Goal: Task Accomplishment & Management: Complete application form

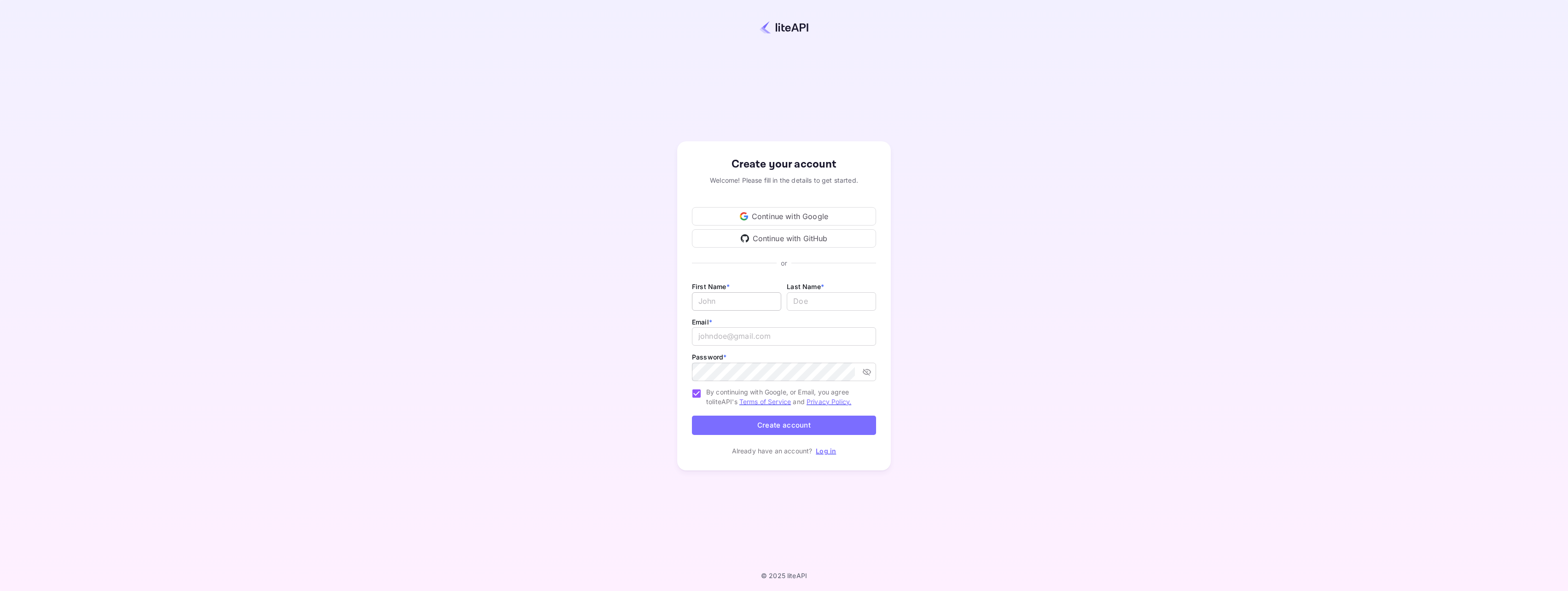
click at [741, 303] on input "Email *" at bounding box center [737, 301] width 89 height 18
drag, startPoint x: 754, startPoint y: 300, endPoint x: 848, endPoint y: 307, distance: 94.3
click at [848, 307] on div "First Name * abba.abbaszadi@wilsonprize.com ​ Last Name * ​" at bounding box center [784, 298] width 184 height 35
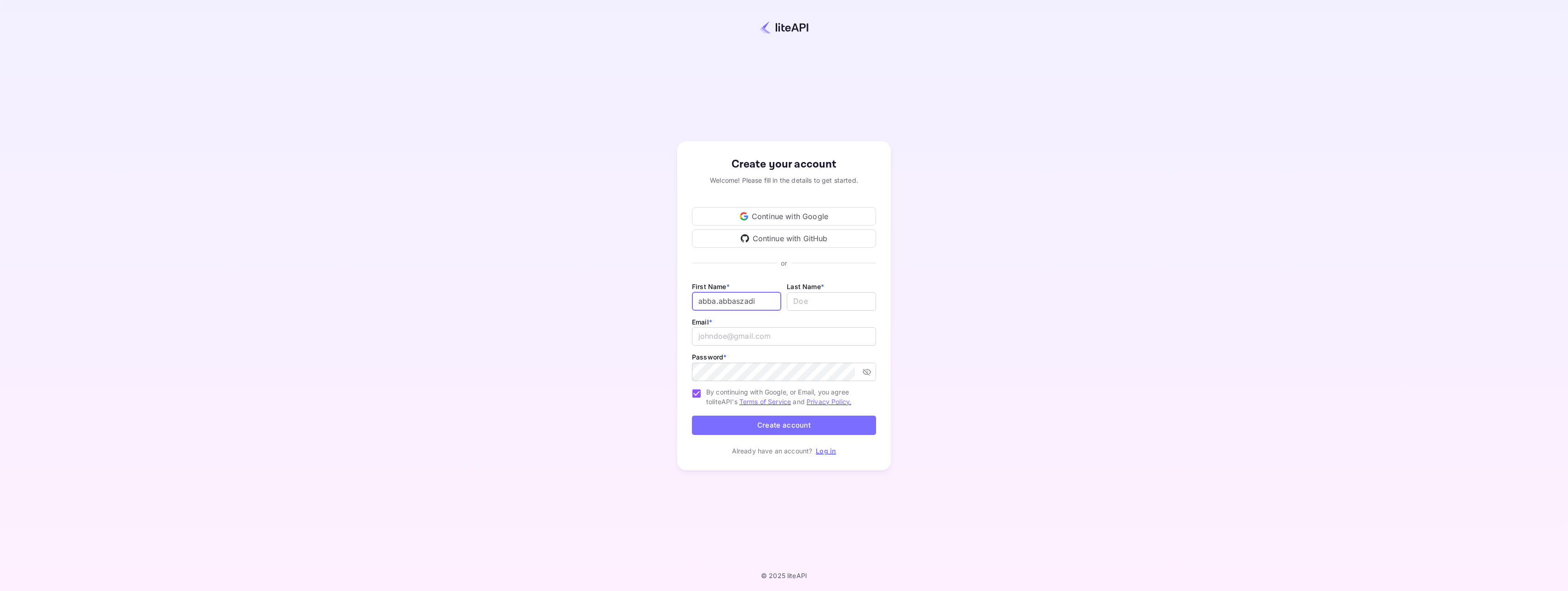
drag, startPoint x: 757, startPoint y: 301, endPoint x: 628, endPoint y: 309, distance: 129.2
click at [629, 309] on div "Create your account Welcome! Please fill in the details to get started. Continu…" at bounding box center [784, 306] width 1487 height 532
type input "A"
type input "Abba"
type input "Abbaszadi"
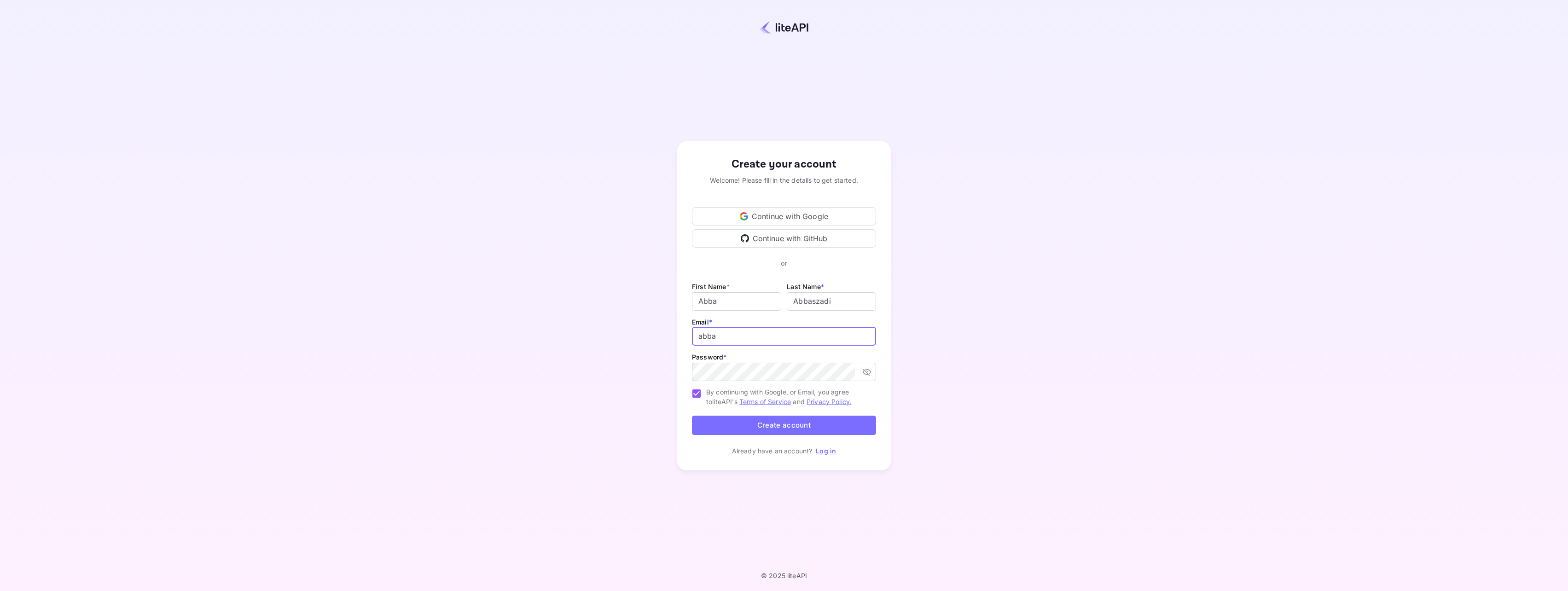
type input "abba.abbaszadi@wilsonprize.com"
click at [778, 421] on button "Create account" at bounding box center [784, 425] width 184 height 20
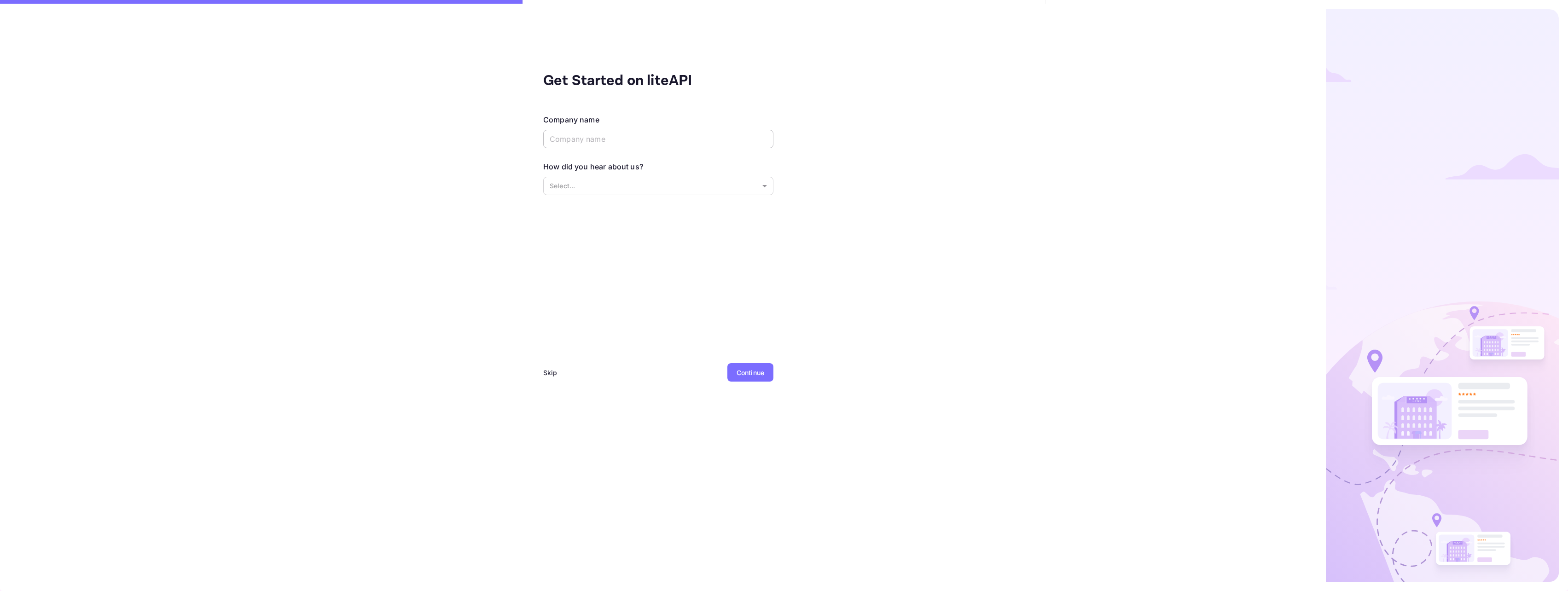
click at [650, 136] on input "text" at bounding box center [658, 139] width 230 height 18
type input "flymeabroad"
click at [631, 183] on body "Get Started on liteAPI Company name flymeabroad ​ How did you hear about us? Se…" at bounding box center [784, 295] width 1568 height 591
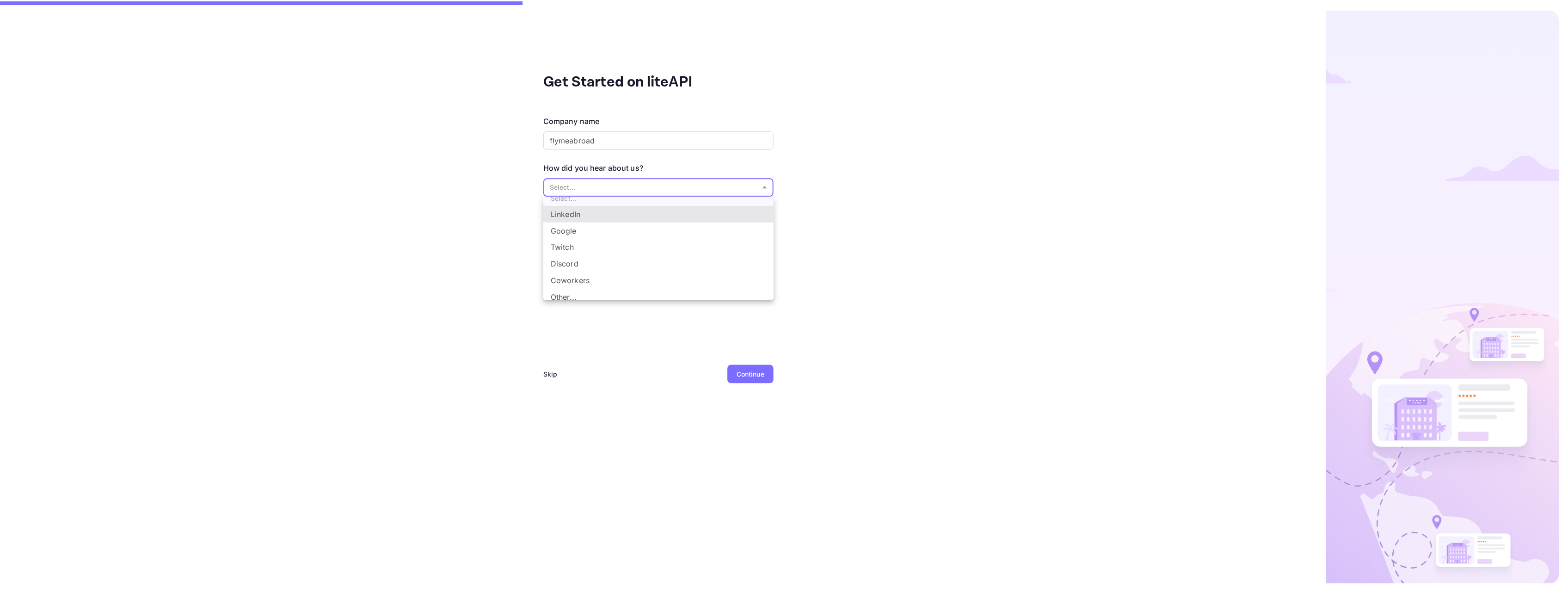
scroll to position [15, 0]
click at [576, 287] on li "Other..." at bounding box center [661, 291] width 231 height 17
type input "Other..."
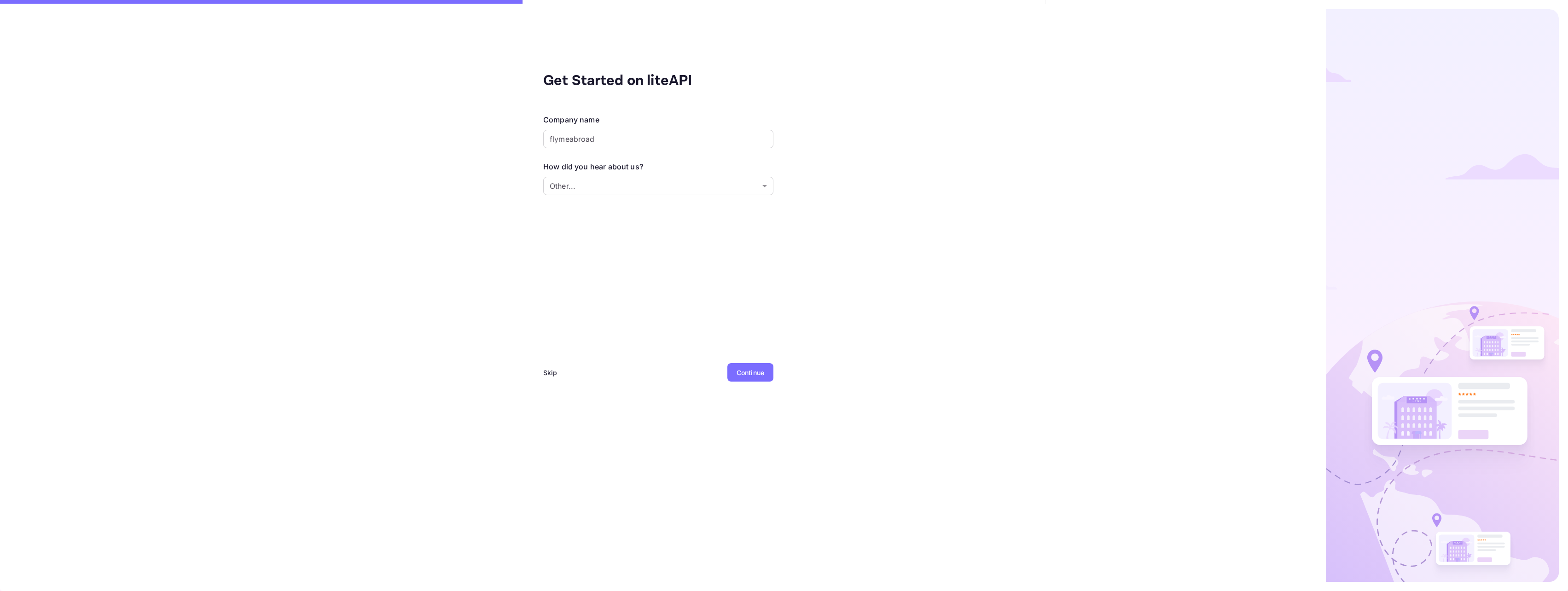
click at [753, 369] on div "Continue" at bounding box center [750, 372] width 27 height 10
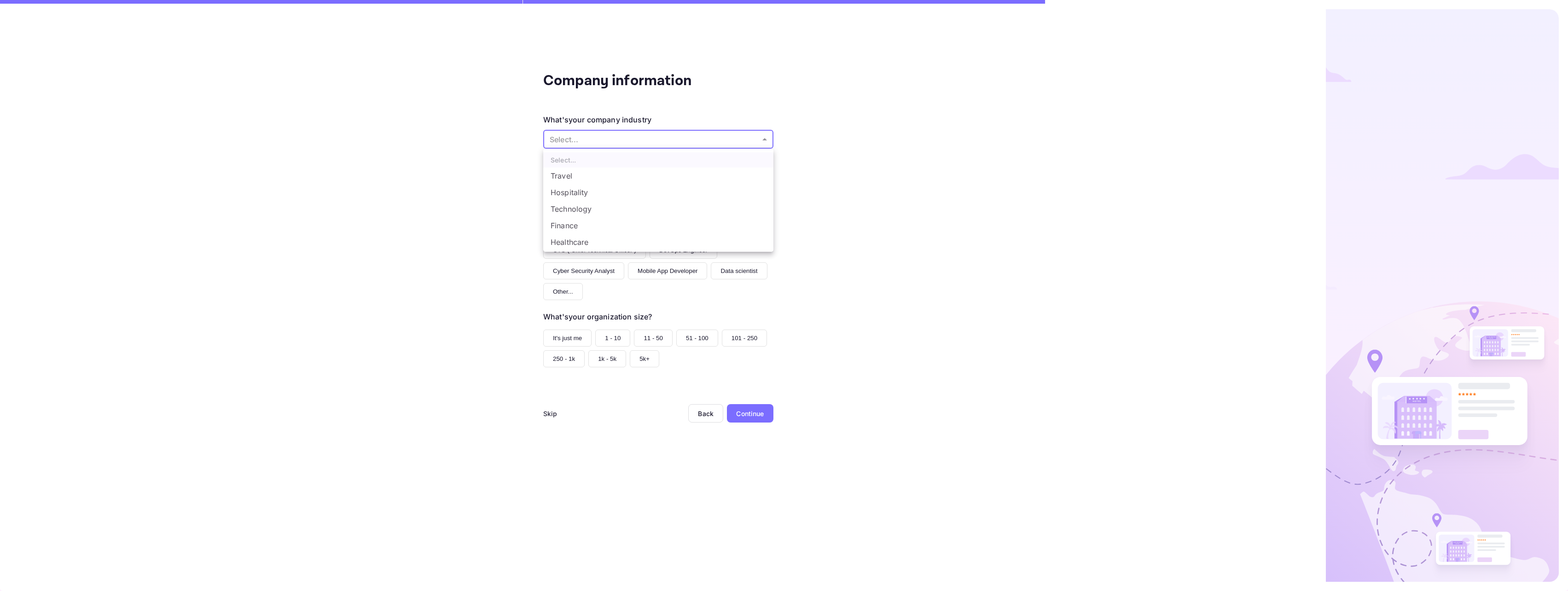
click at [661, 146] on body "Company information What's your company industry Select... ​ What best describe…" at bounding box center [784, 295] width 1568 height 591
click at [589, 177] on li "Travel" at bounding box center [658, 175] width 230 height 16
type input "Travel"
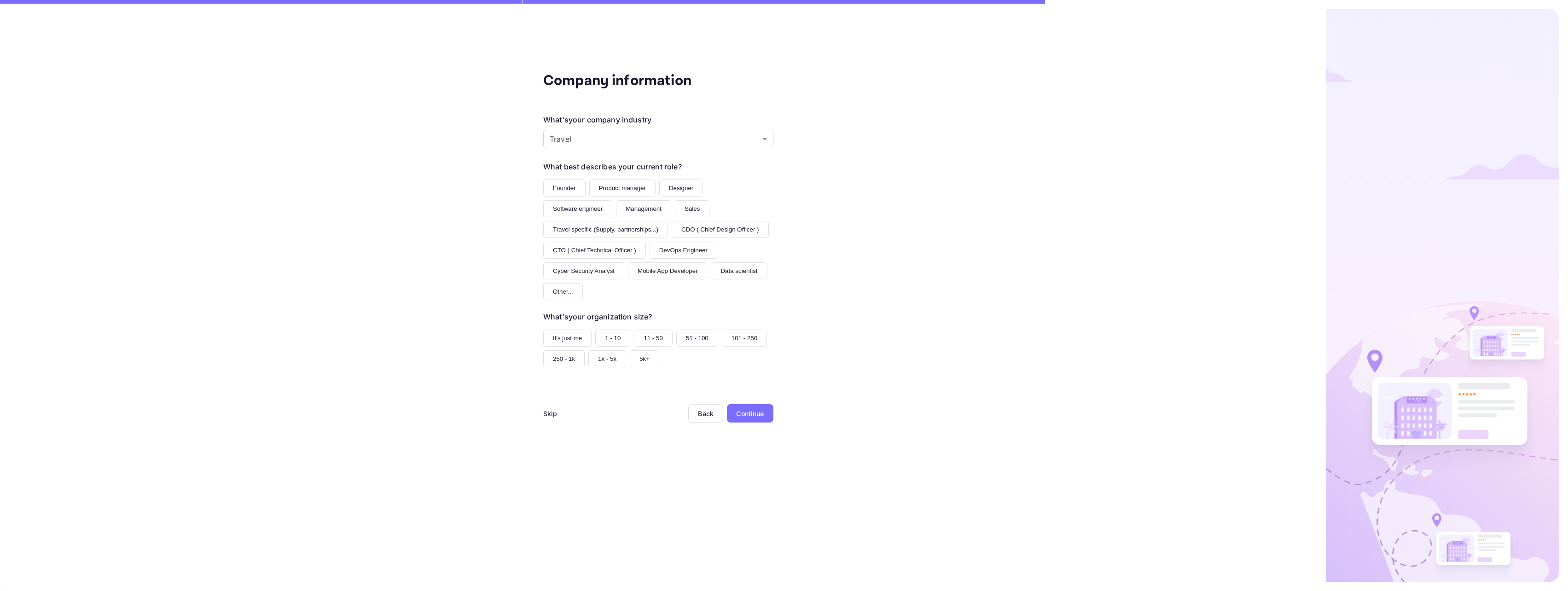
click at [569, 191] on button "Founder" at bounding box center [564, 188] width 43 height 17
click at [572, 341] on button "It's just me" at bounding box center [567, 338] width 48 height 17
click at [774, 413] on div "Company information What's your company industry Travel Travel ​ What best desc…" at bounding box center [658, 295] width 1317 height 591
click at [761, 412] on div "Continue" at bounding box center [749, 414] width 27 height 10
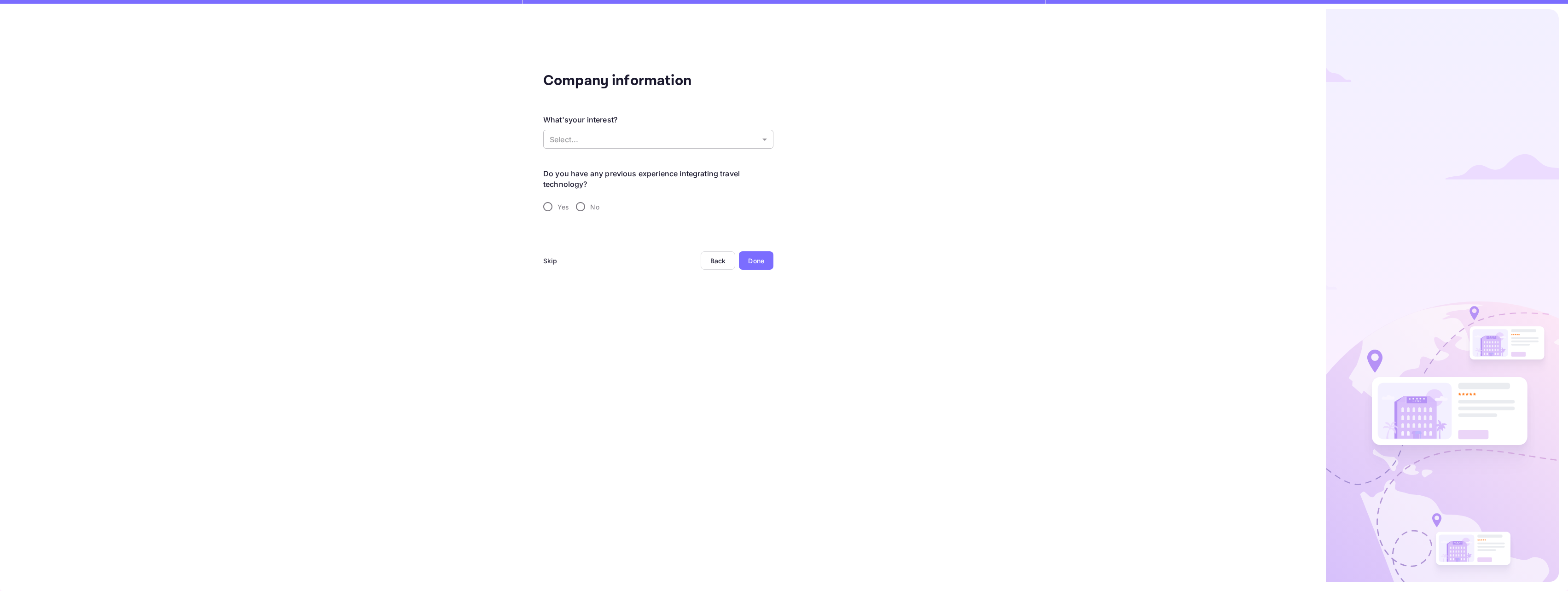
click at [645, 141] on body "Company information What's your interest? Select... ​ Do you have any previous …" at bounding box center [784, 295] width 1568 height 591
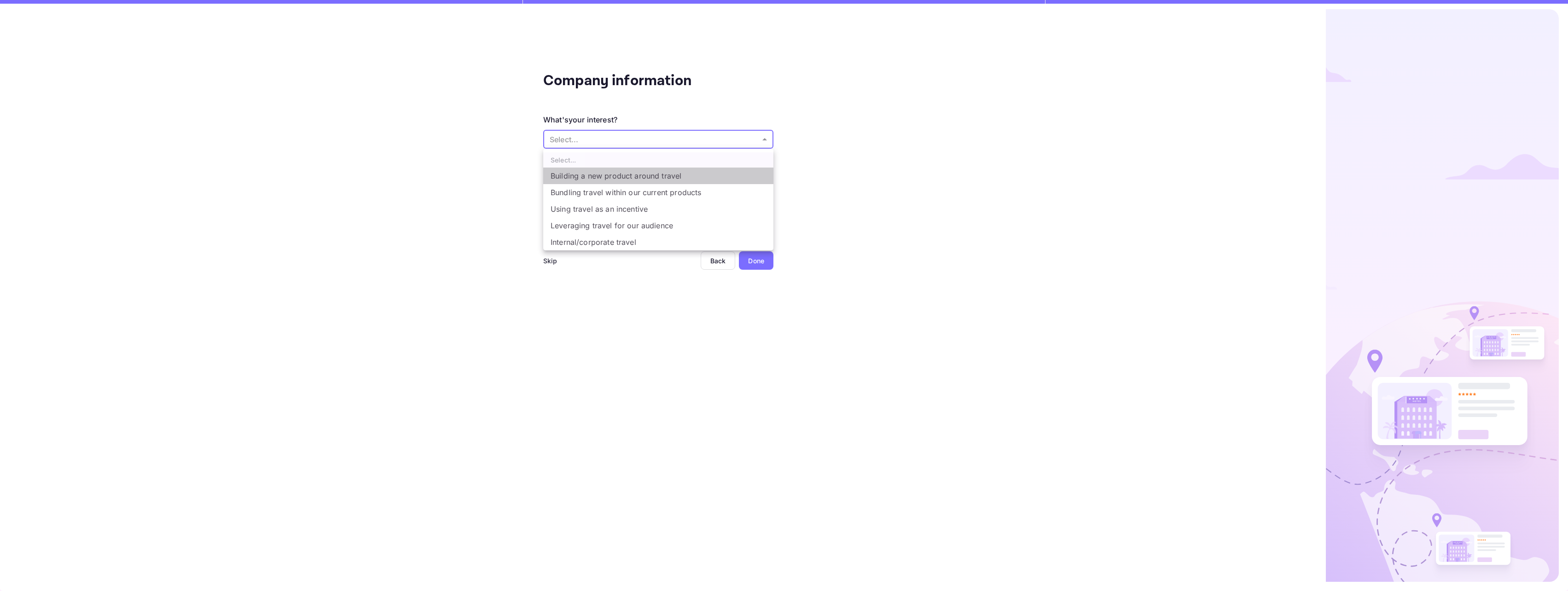
click at [666, 173] on li "Building a new product around travel" at bounding box center [658, 175] width 230 height 16
type input "Building a new product around travel"
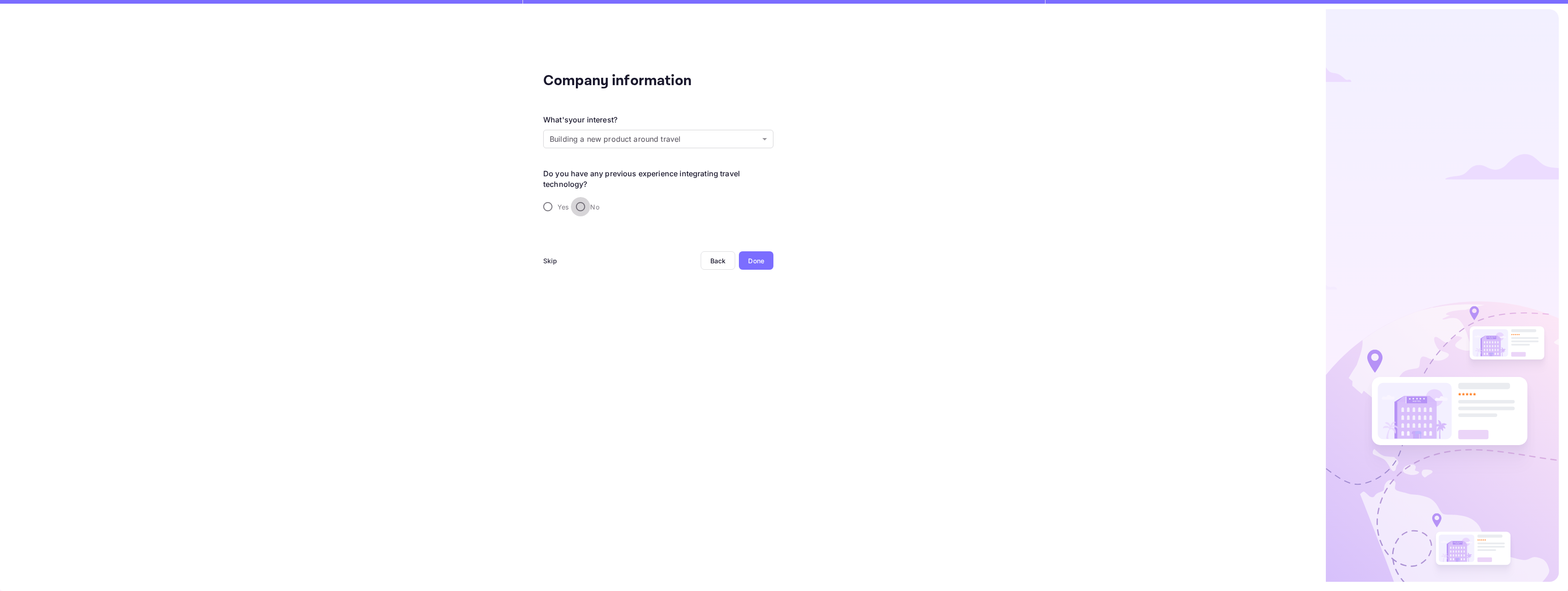
click at [579, 206] on input "No" at bounding box center [581, 207] width 19 height 19
radio input "true"
click at [755, 260] on div "Done" at bounding box center [756, 261] width 16 height 10
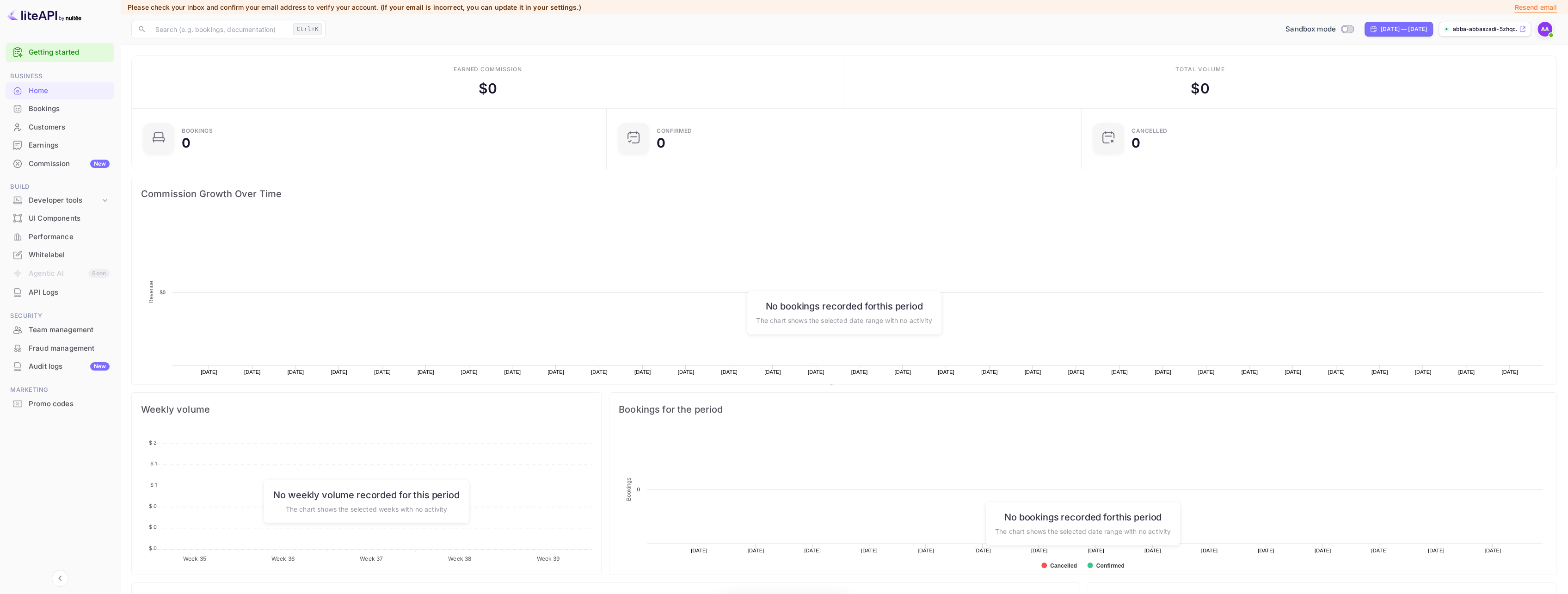
scroll to position [143, 462]
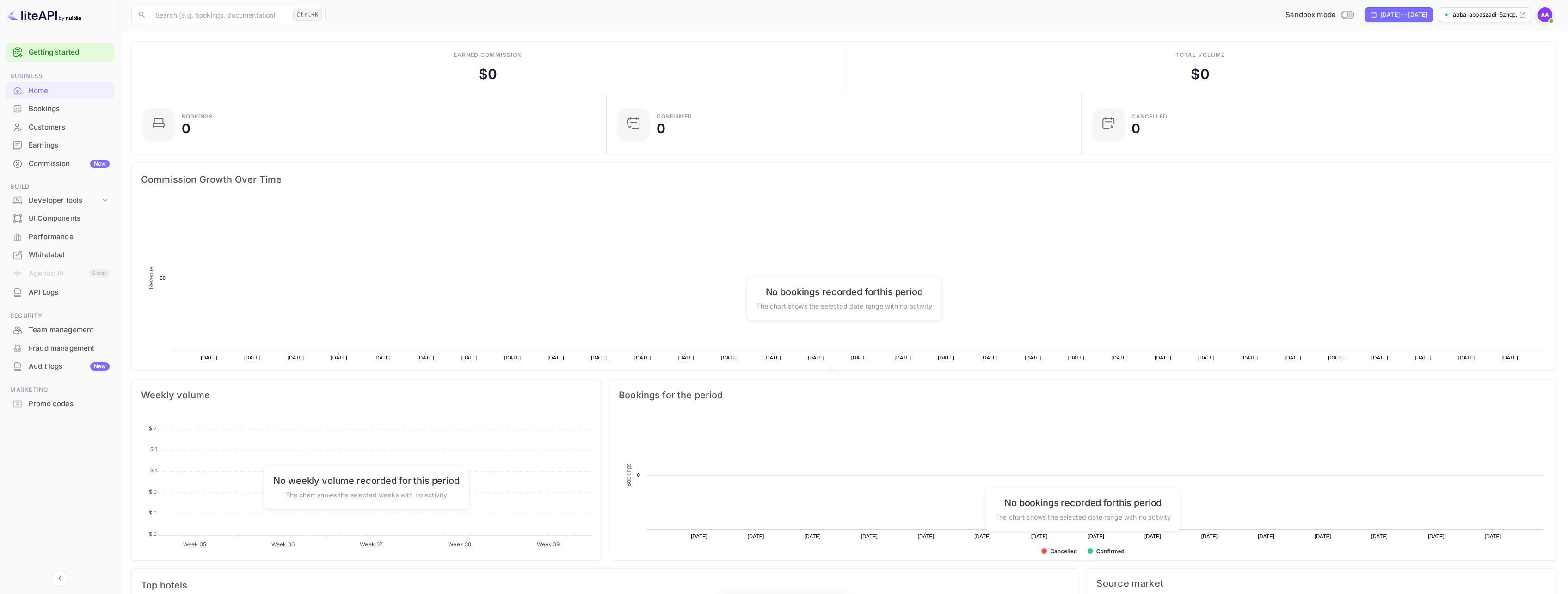
scroll to position [143, 462]
click at [49, 103] on div "Bookings" at bounding box center [60, 108] width 109 height 18
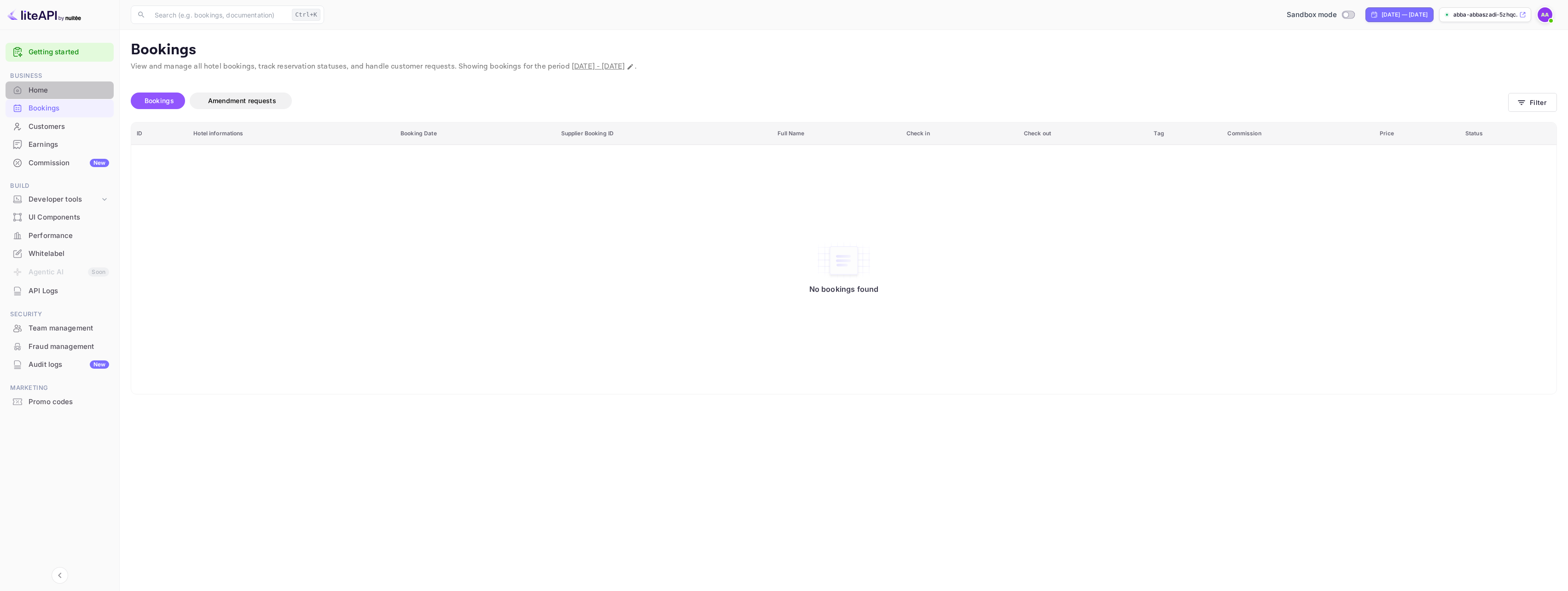
click at [63, 91] on div "Home" at bounding box center [69, 90] width 80 height 10
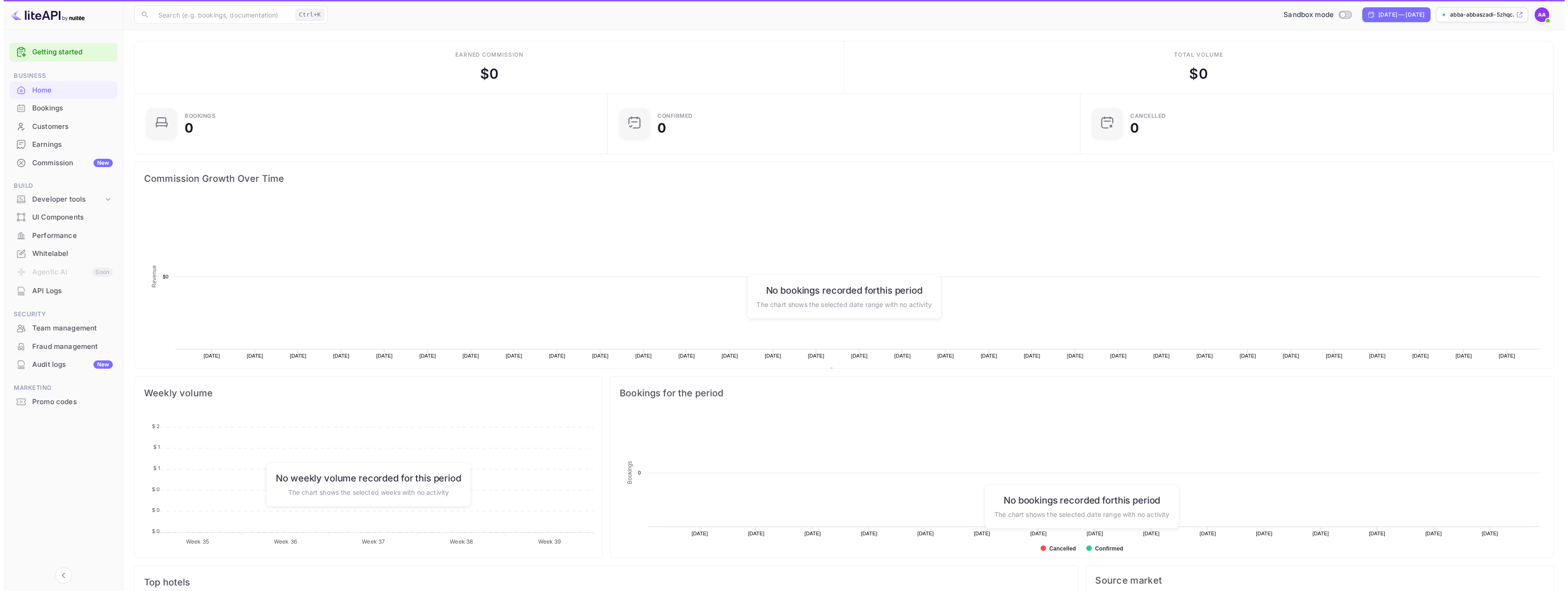
scroll to position [142, 460]
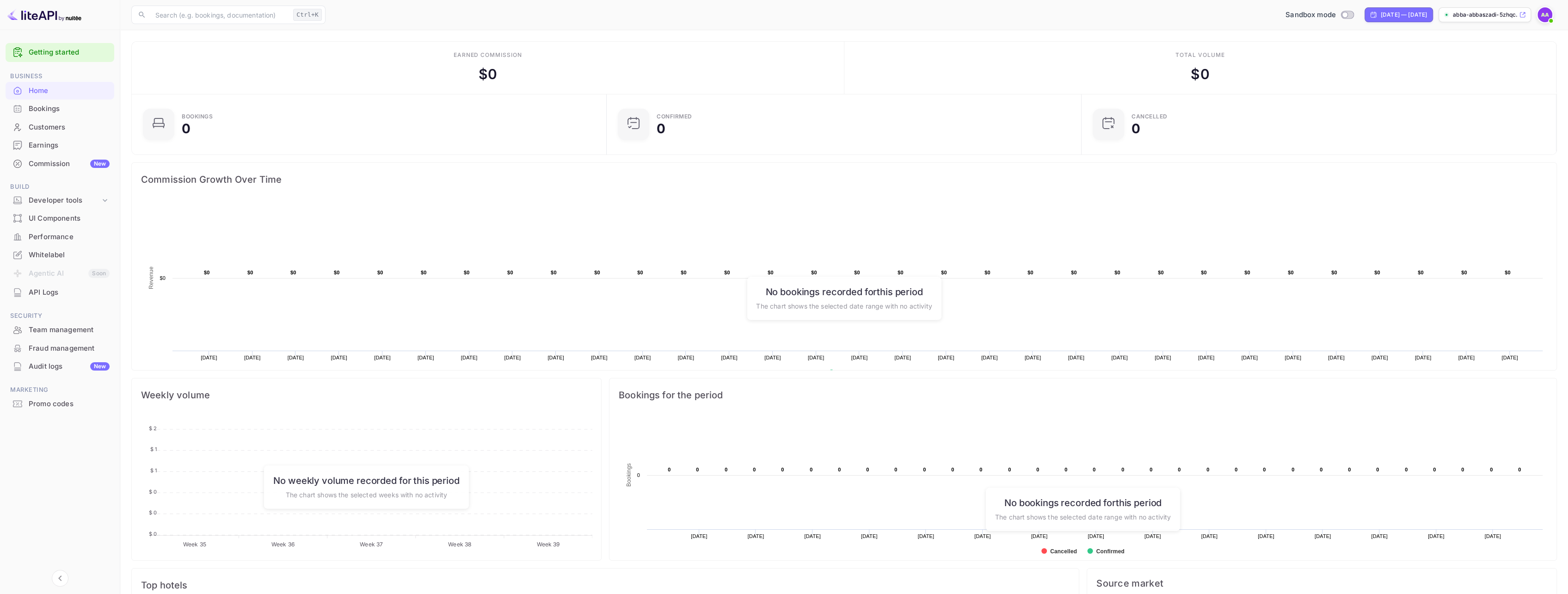
click at [48, 114] on div "Bookings" at bounding box center [60, 108] width 109 height 18
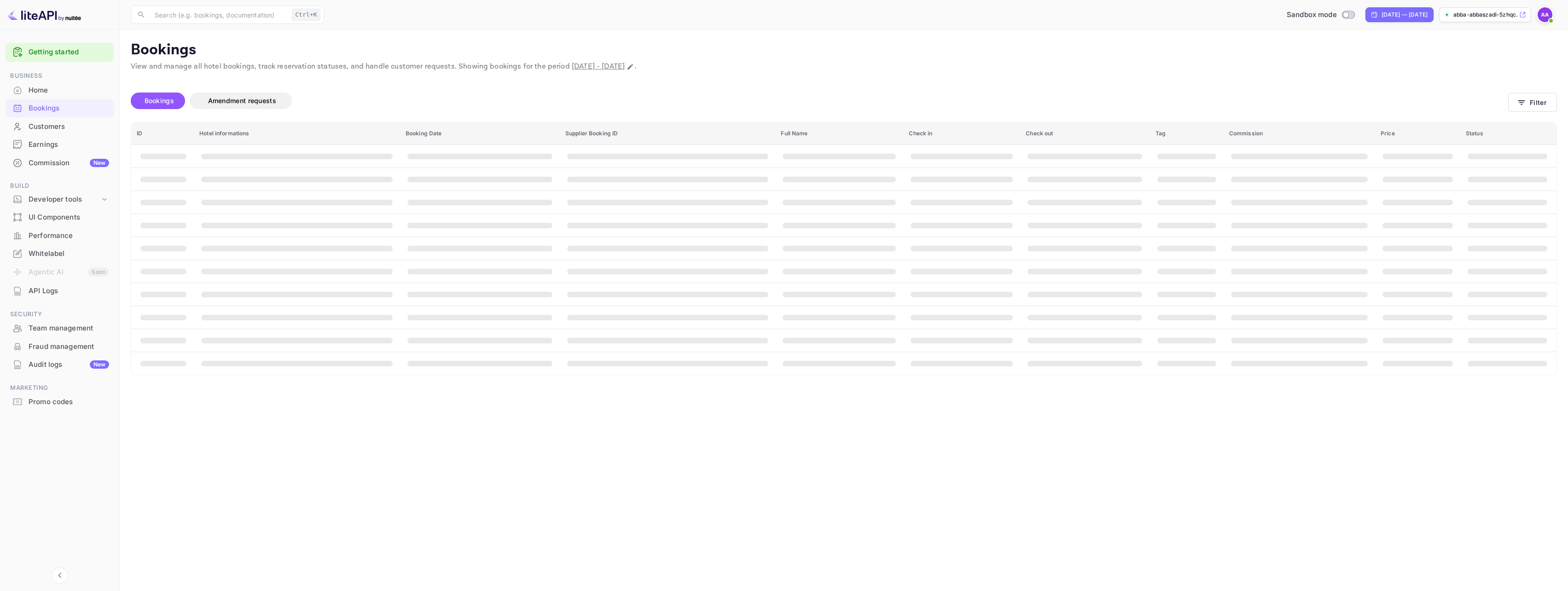
click at [52, 128] on div "Customers" at bounding box center [69, 127] width 80 height 10
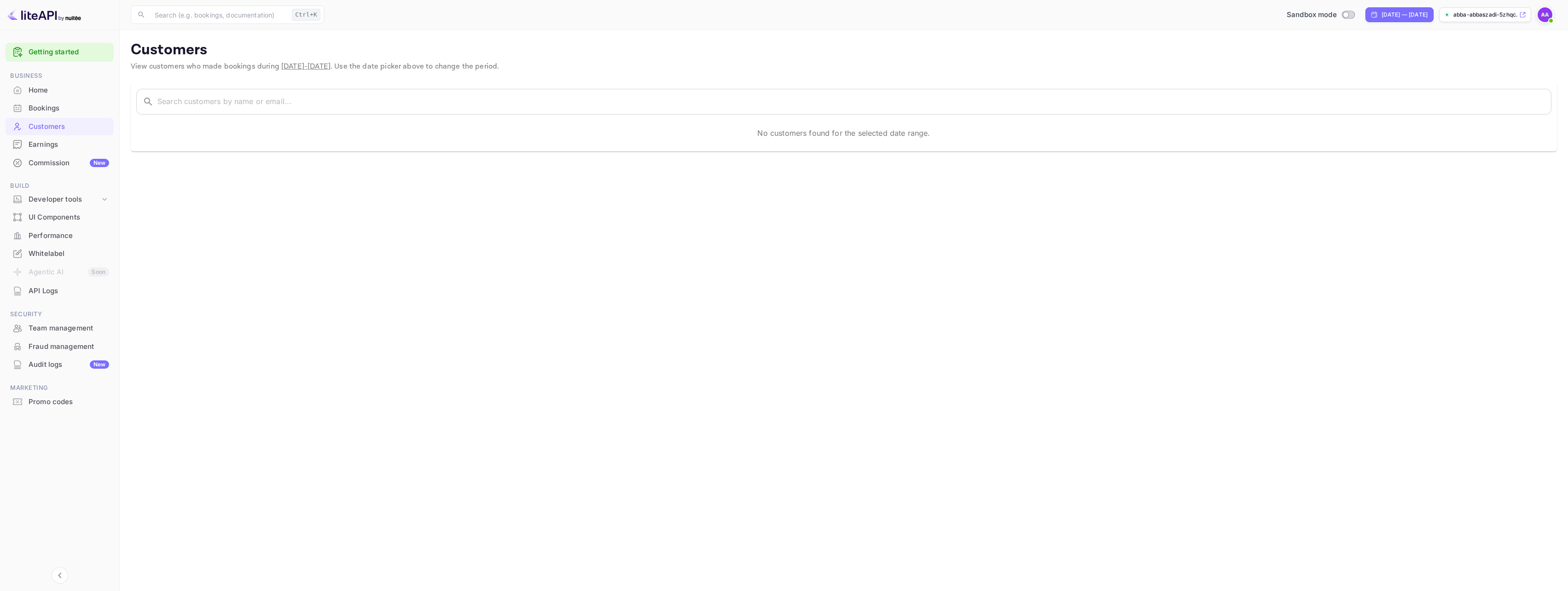
click at [65, 144] on div "Earnings" at bounding box center [69, 144] width 80 height 10
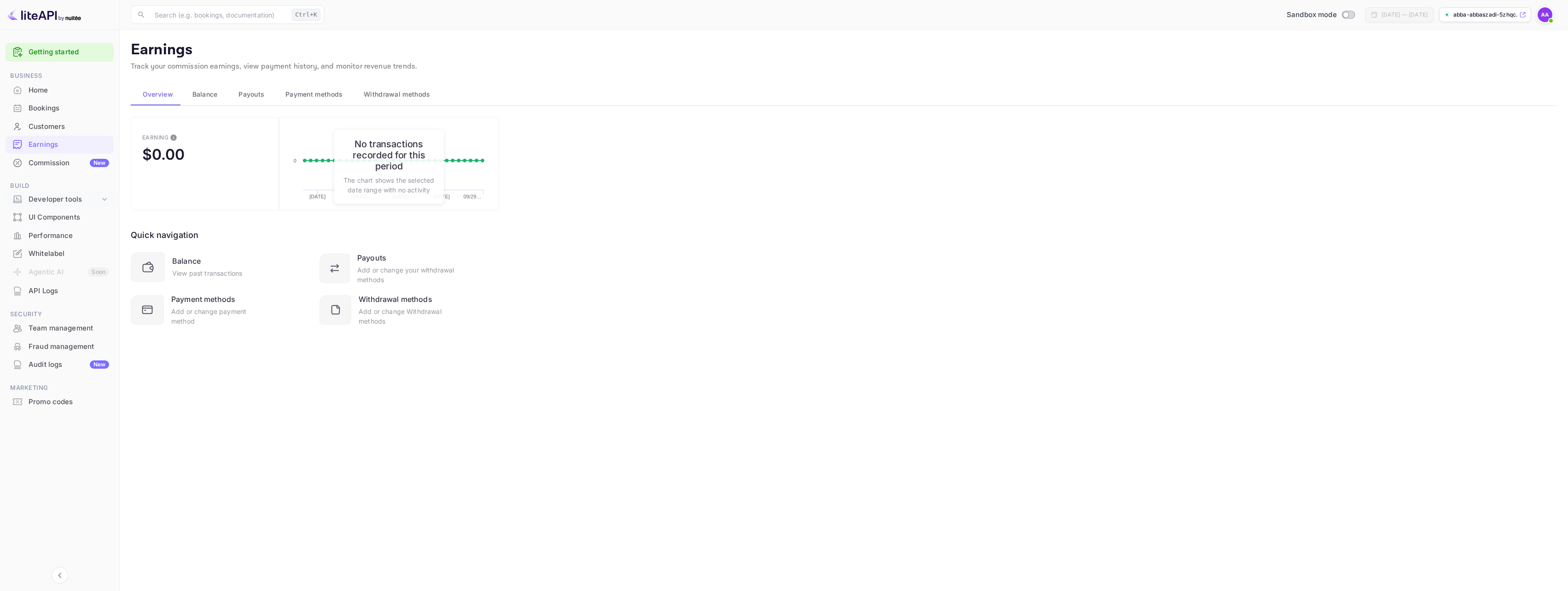
click at [56, 203] on div "Developer tools" at bounding box center [64, 199] width 71 height 10
click at [51, 225] on p "API Keys" at bounding box center [46, 229] width 27 height 10
